Goal: Task Accomplishment & Management: Manage account settings

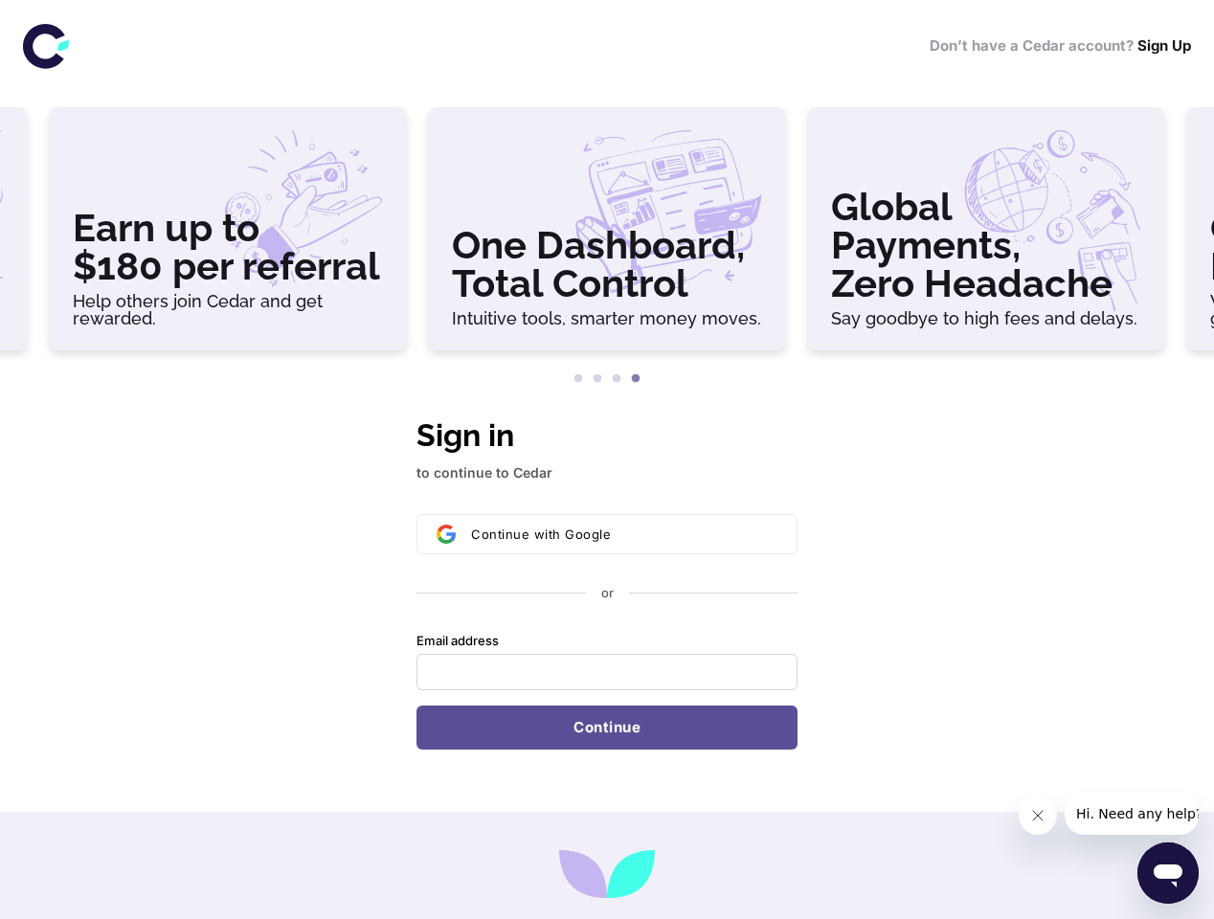
click at [228, 237] on h3 "Earn up to $180 per referral" at bounding box center [228, 247] width 310 height 77
click at [607, 237] on h3 "One Dashboard, Total Control" at bounding box center [607, 264] width 310 height 77
click at [987, 237] on h3 "Global Payments, Zero Headache" at bounding box center [986, 245] width 310 height 115
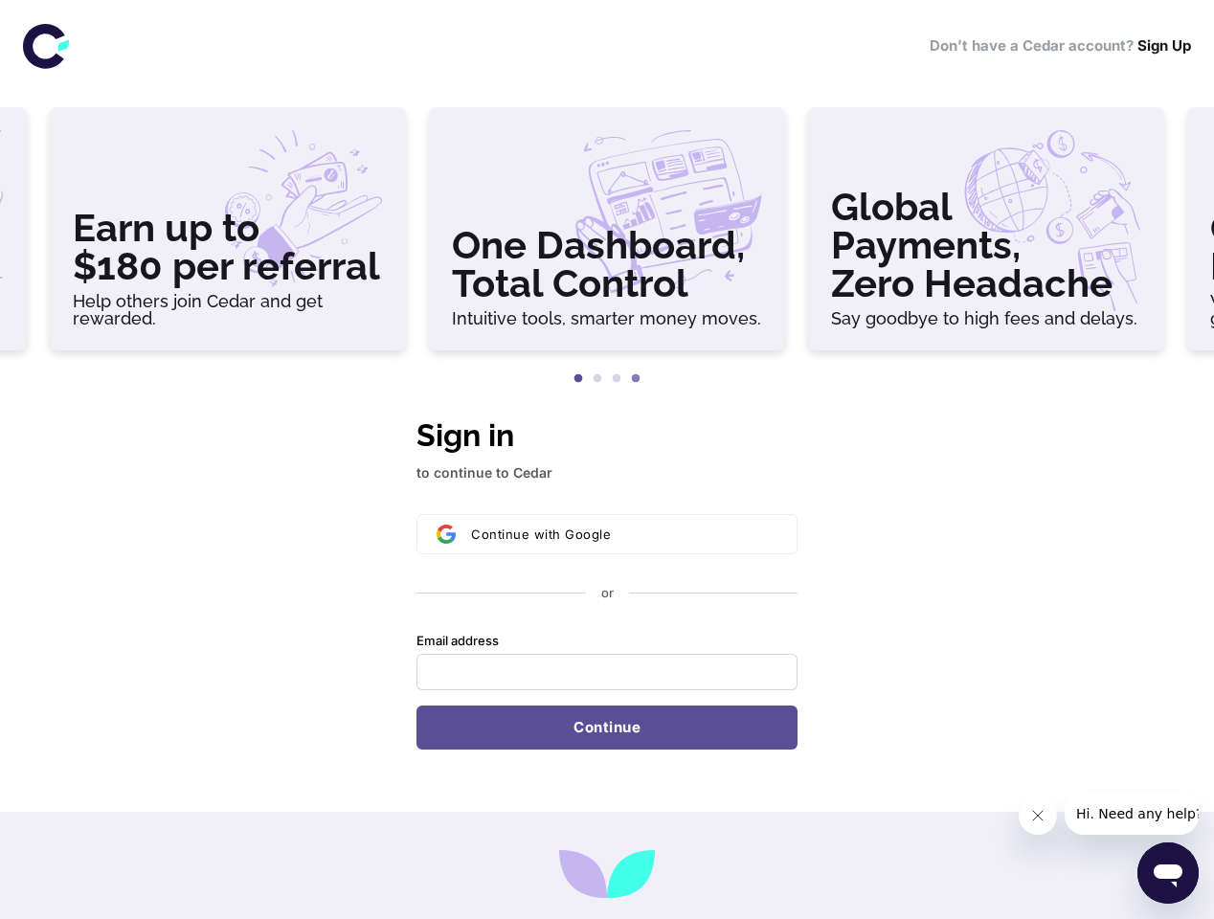
click at [579, 379] on button "1" at bounding box center [578, 379] width 19 height 19
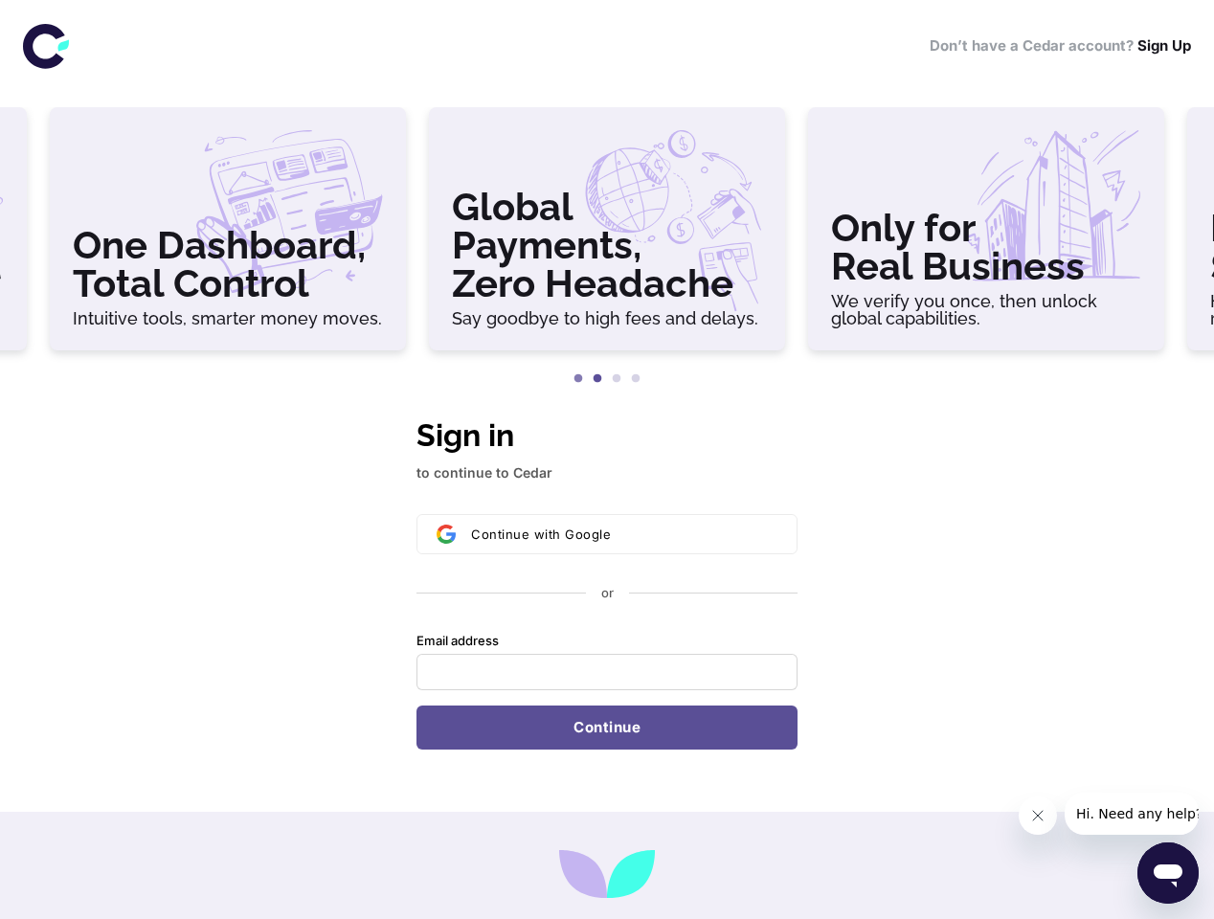
click at [598, 379] on button "2" at bounding box center [597, 379] width 19 height 19
click at [617, 379] on button "3" at bounding box center [616, 379] width 19 height 19
click at [636, 379] on button "4" at bounding box center [635, 379] width 19 height 19
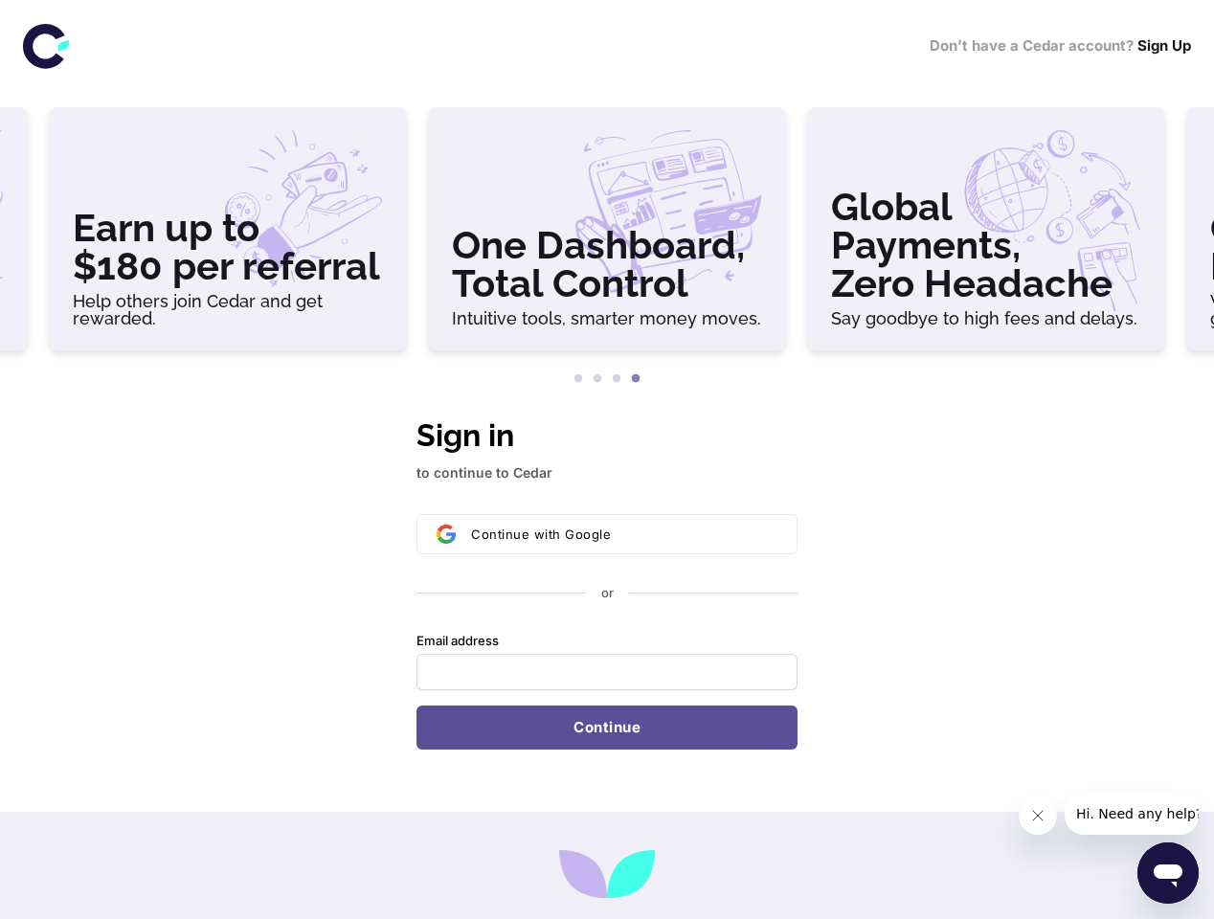
click at [607, 581] on div "Continue with Google or Email address Password Continue" at bounding box center [607, 632] width 381 height 236
